Goal: Information Seeking & Learning: Learn about a topic

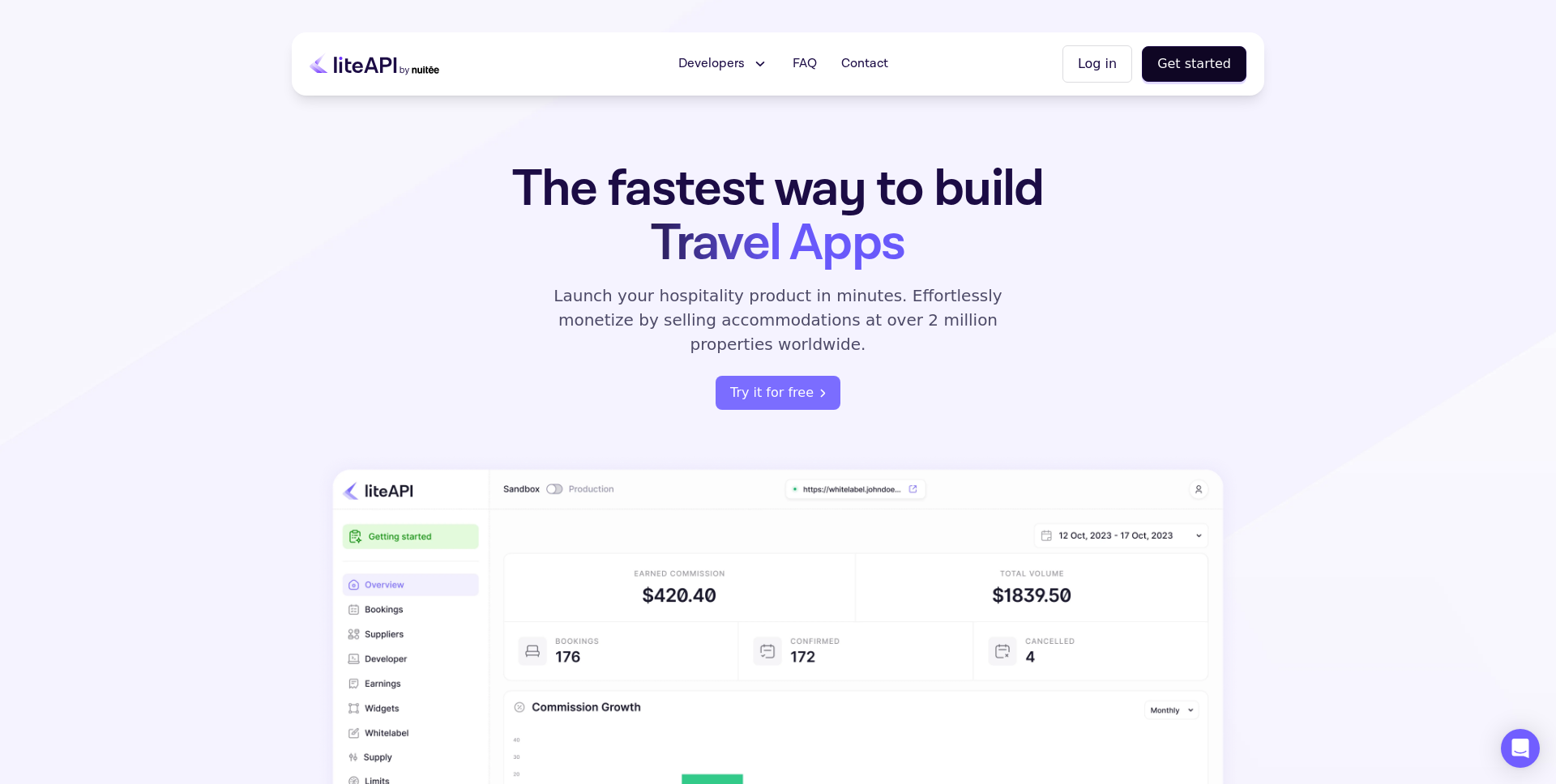
drag, startPoint x: 1228, startPoint y: 203, endPoint x: 1169, endPoint y: 187, distance: 61.1
click at [1228, 202] on div "The fastest way to build Travel Apps Launch your hospitality product in minutes…" at bounding box center [778, 585] width 973 height 846
click at [1093, 63] on button "Log in" at bounding box center [1098, 63] width 70 height 37
click at [1189, 62] on button "Get started" at bounding box center [1193, 63] width 104 height 36
click at [1084, 74] on button "Log in" at bounding box center [1098, 63] width 70 height 37
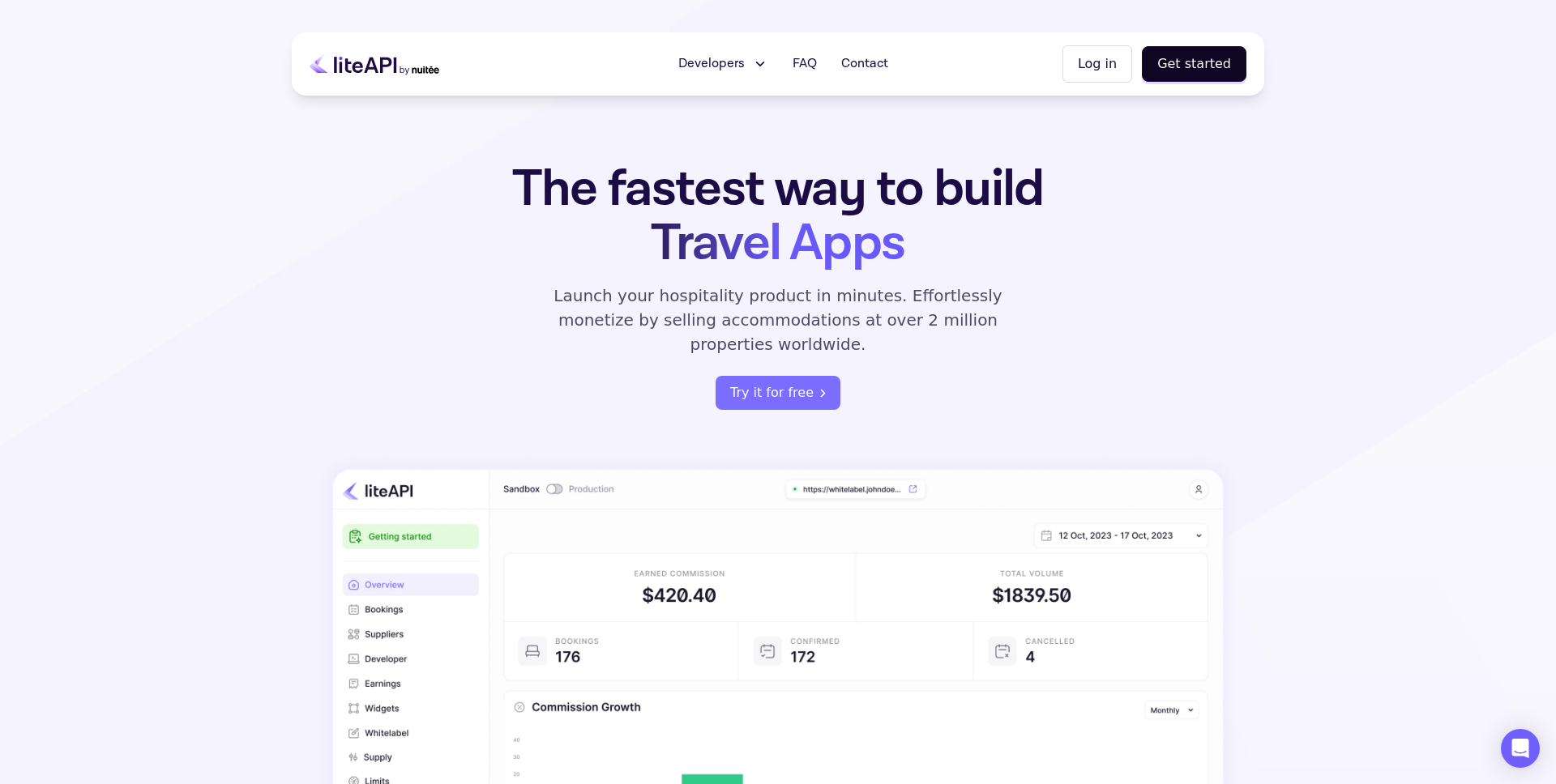
click at [1106, 61] on button "Log in" at bounding box center [1098, 63] width 70 height 37
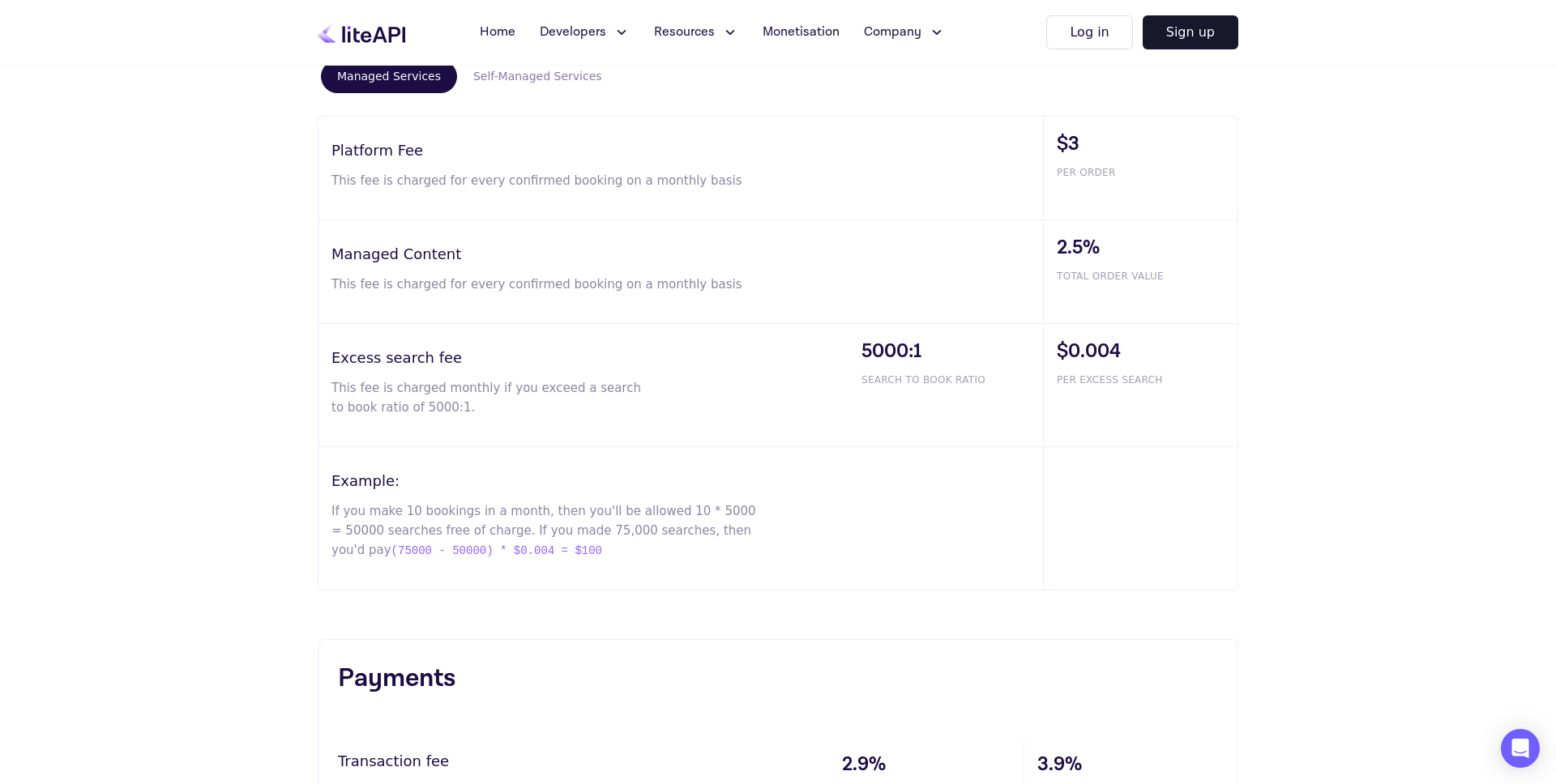
scroll to position [1244, 0]
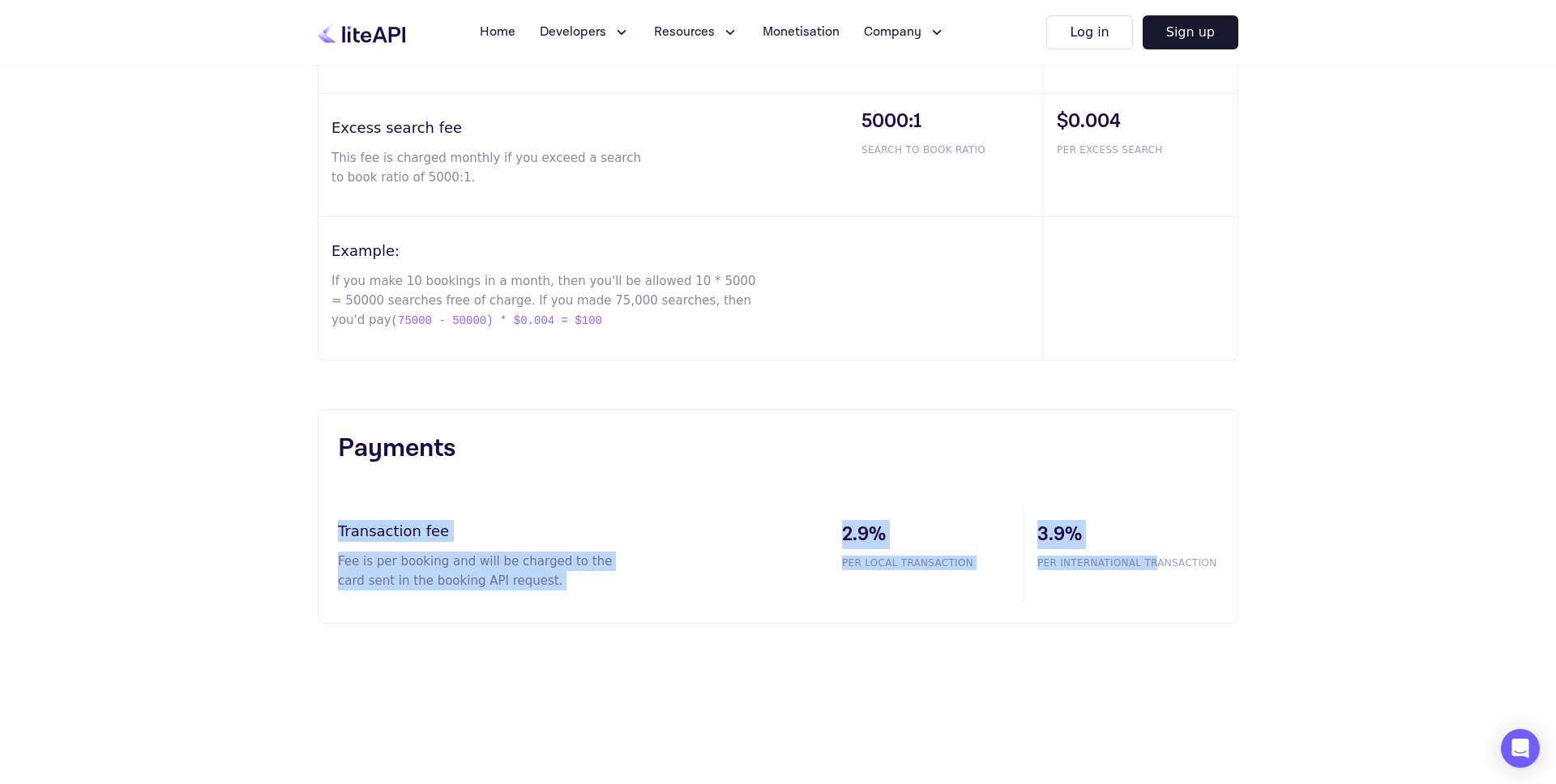
drag, startPoint x: 1090, startPoint y: 551, endPoint x: 495, endPoint y: 457, distance: 602.4
click at [455, 457] on div "Payments Transaction fee Fee is per booking and will be charged to the card sen…" at bounding box center [778, 517] width 921 height 215
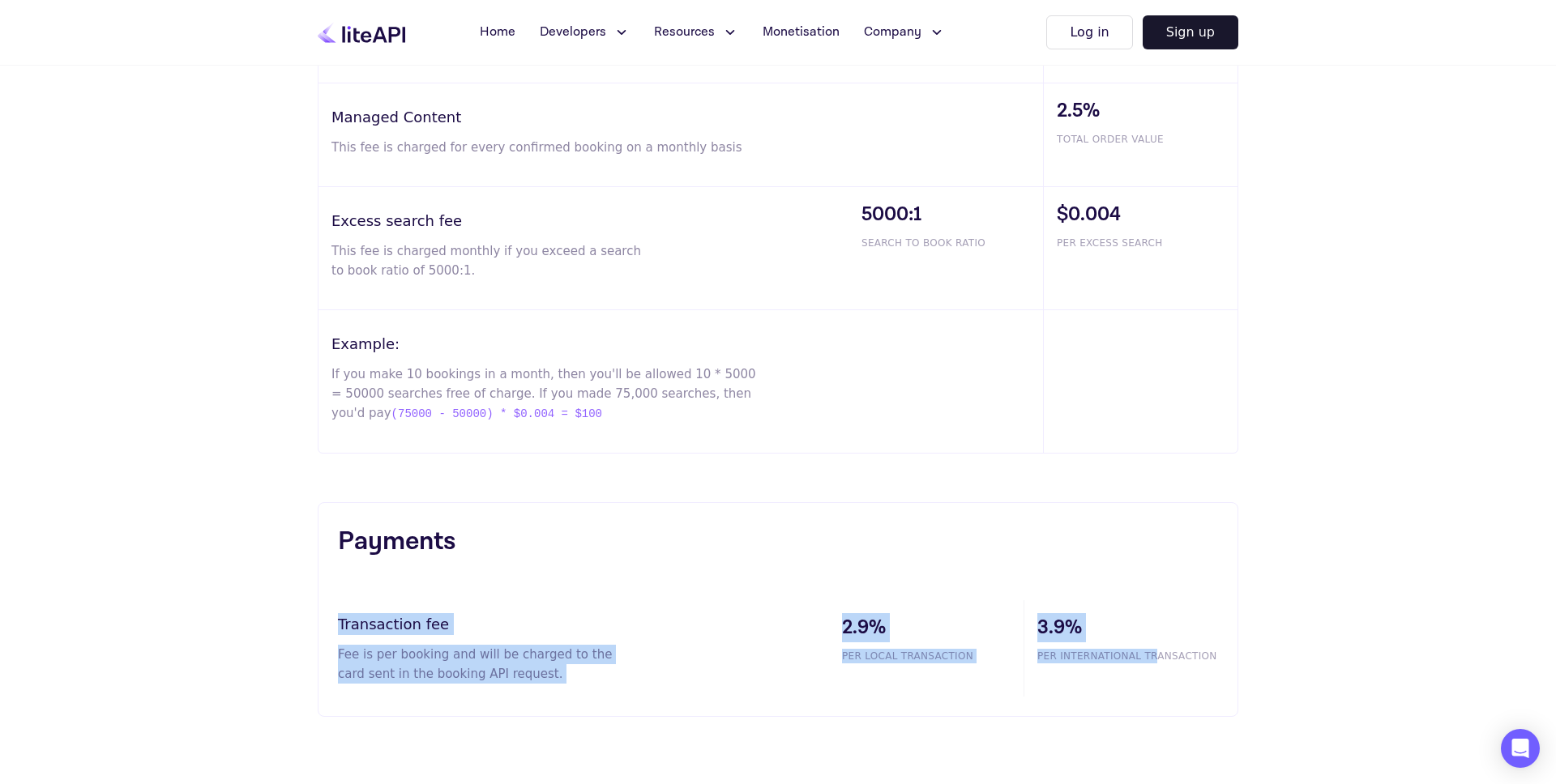
scroll to position [1117, 0]
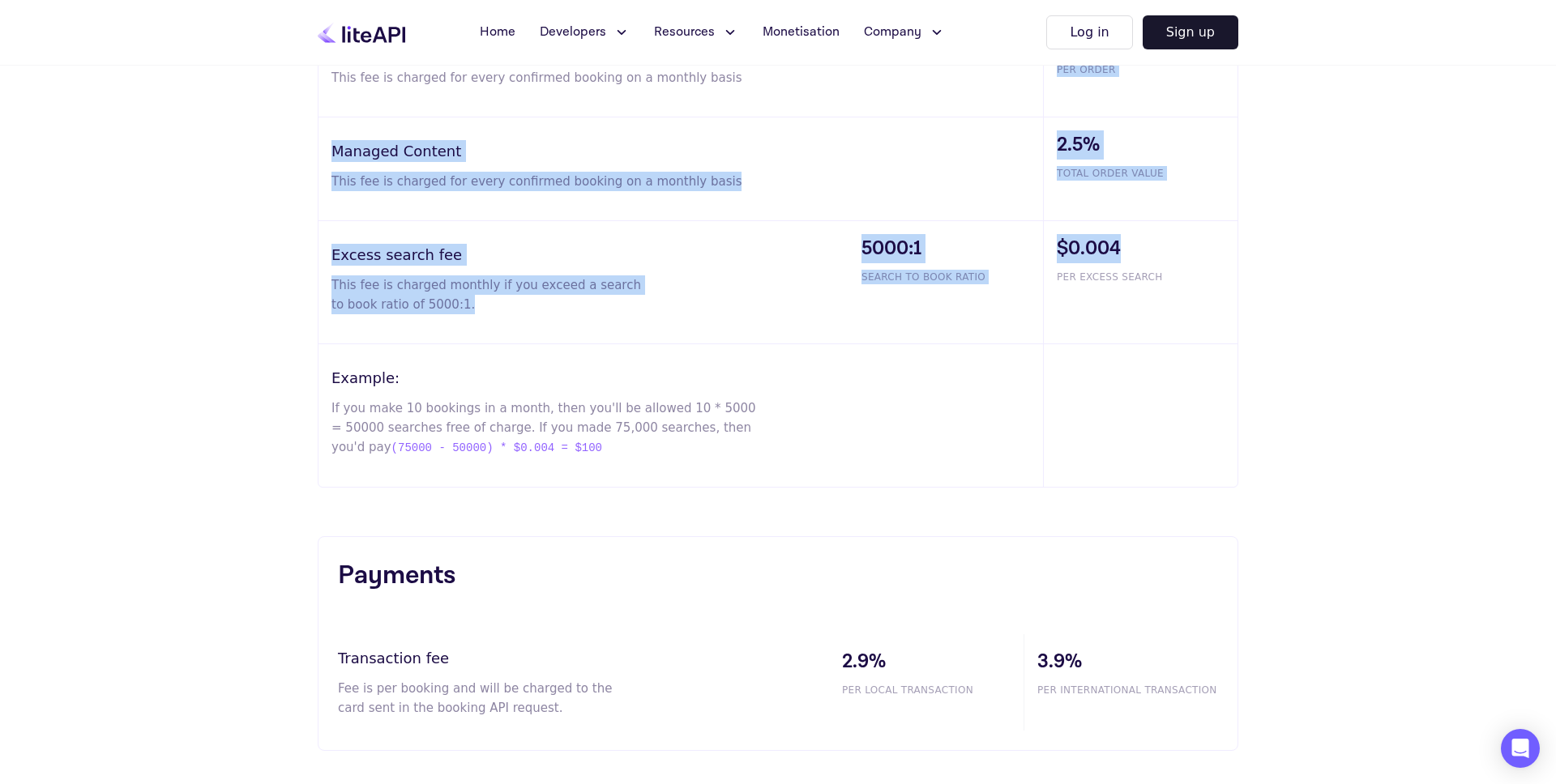
drag, startPoint x: 1210, startPoint y: 262, endPoint x: 671, endPoint y: 109, distance: 560.3
click at [671, 108] on div "Platform Fee This fee is charged for every confirmed booking on a monthly basis…" at bounding box center [778, 251] width 921 height 475
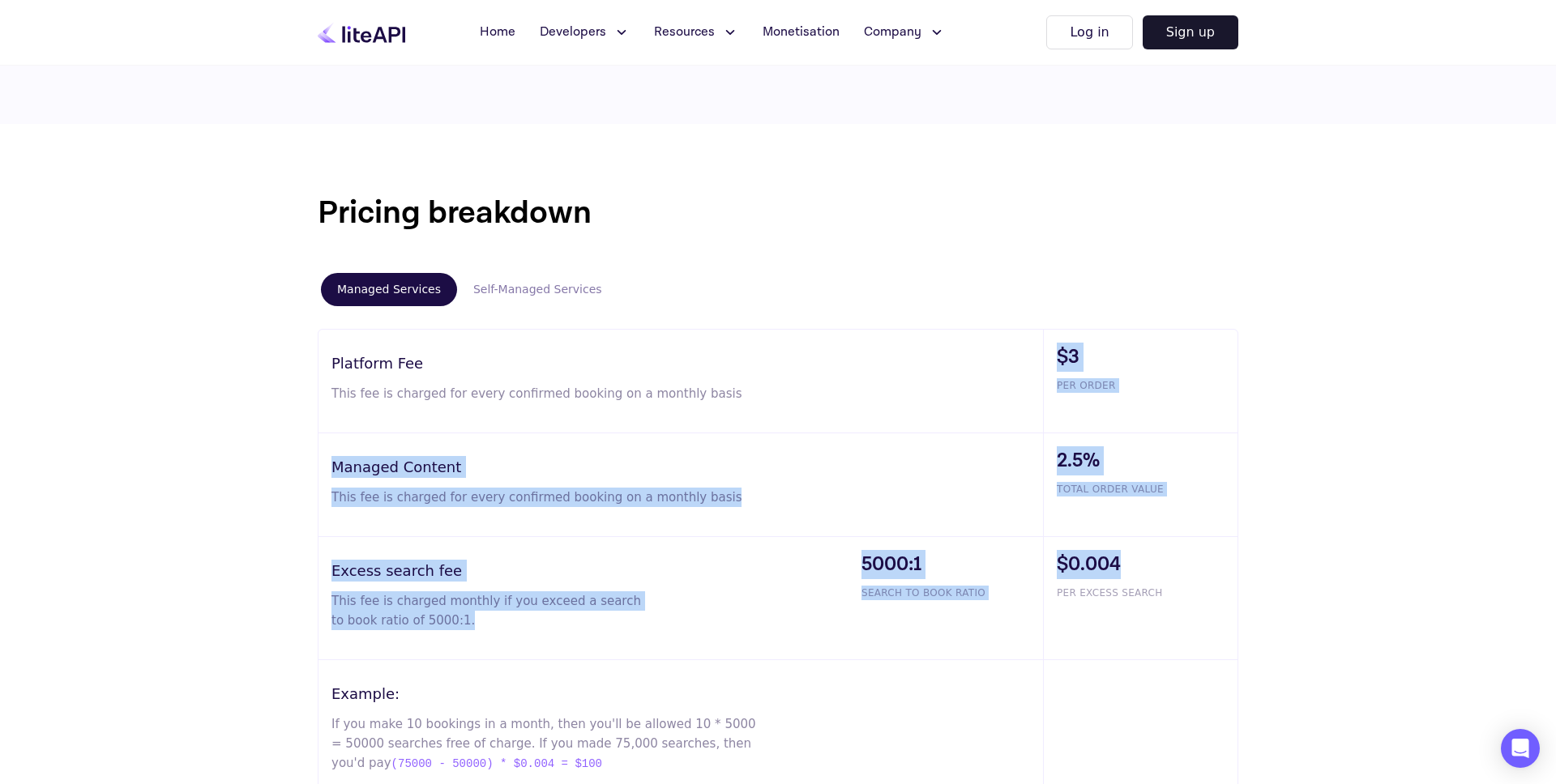
scroll to position [764, 0]
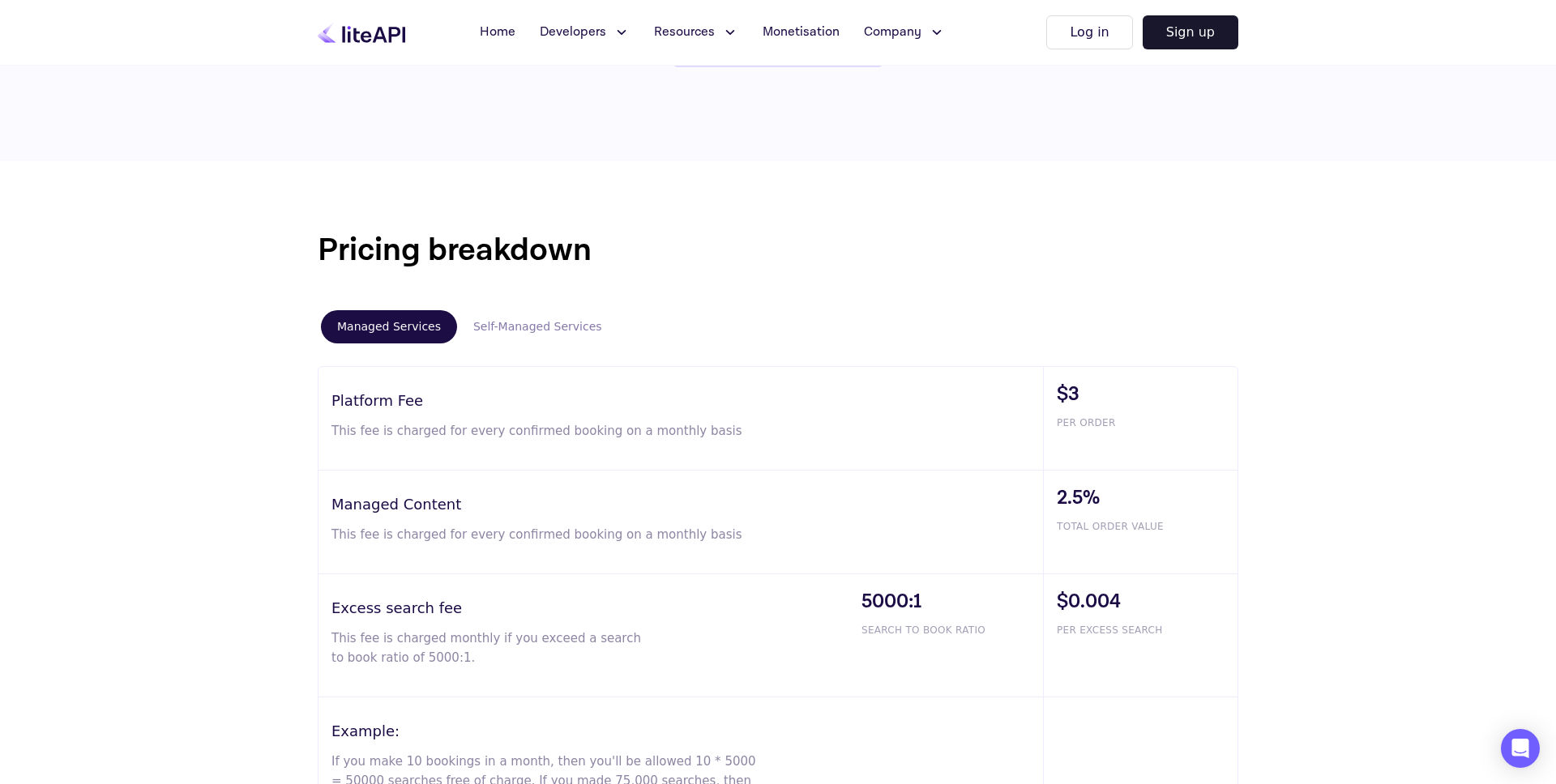
drag, startPoint x: 855, startPoint y: 241, endPoint x: 808, endPoint y: 252, distance: 48.3
click at [854, 241] on h1 "Pricing breakdown" at bounding box center [778, 250] width 921 height 48
